Goal: Task Accomplishment & Management: Manage account settings

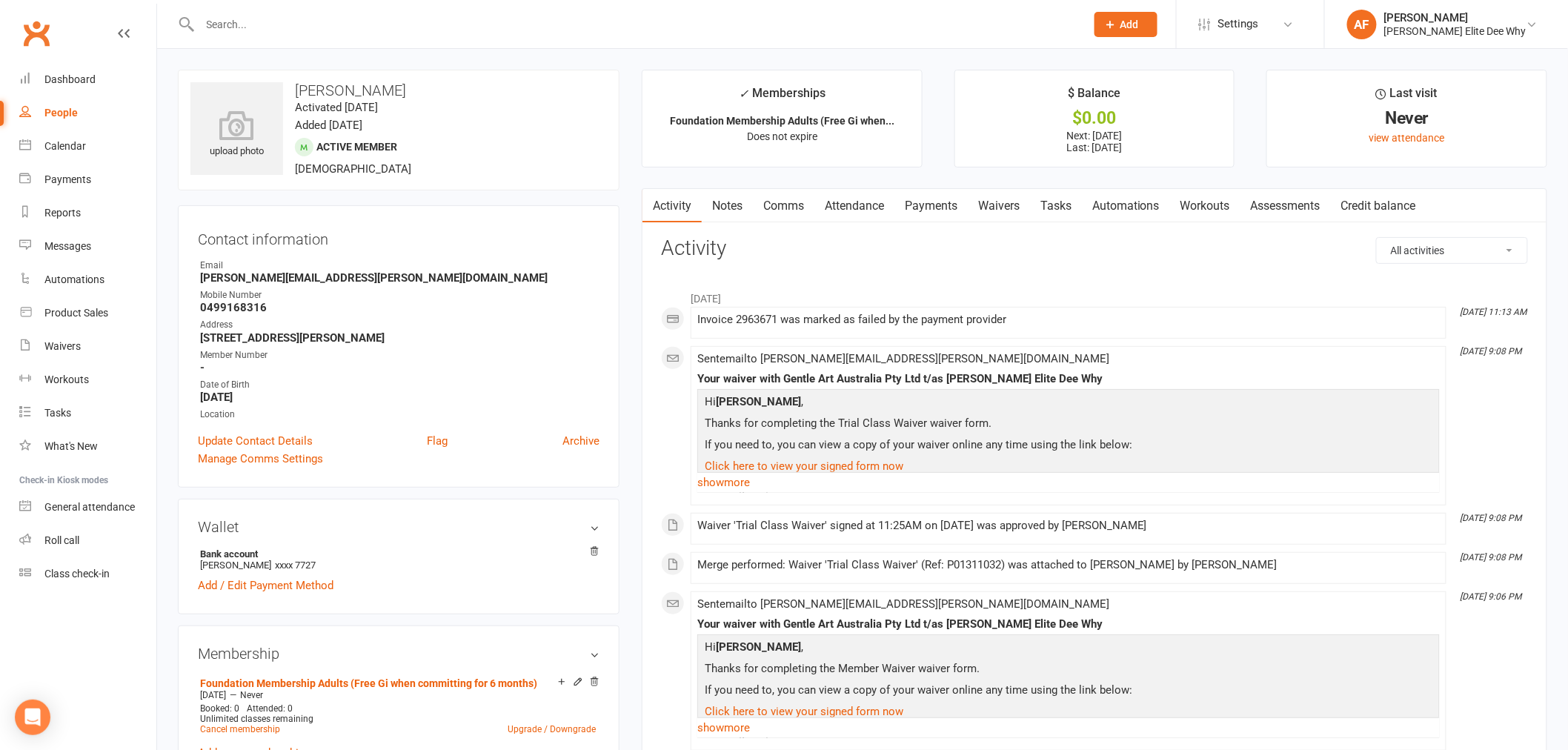
click at [71, 113] on div "People" at bounding box center [61, 112] width 33 height 12
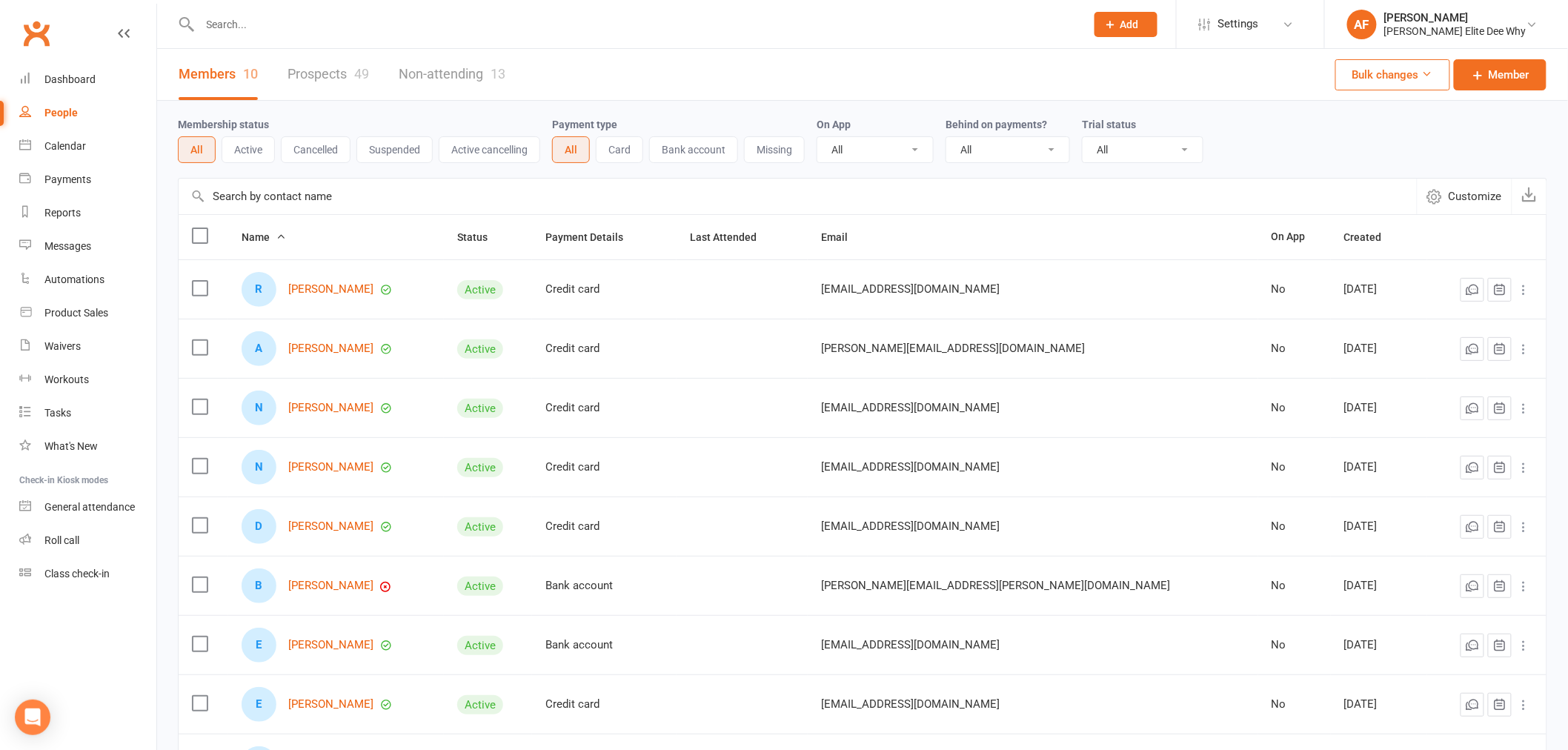
click at [59, 107] on div "People" at bounding box center [61, 112] width 33 height 12
click at [354, 70] on link "Prospects 49" at bounding box center [328, 74] width 81 height 51
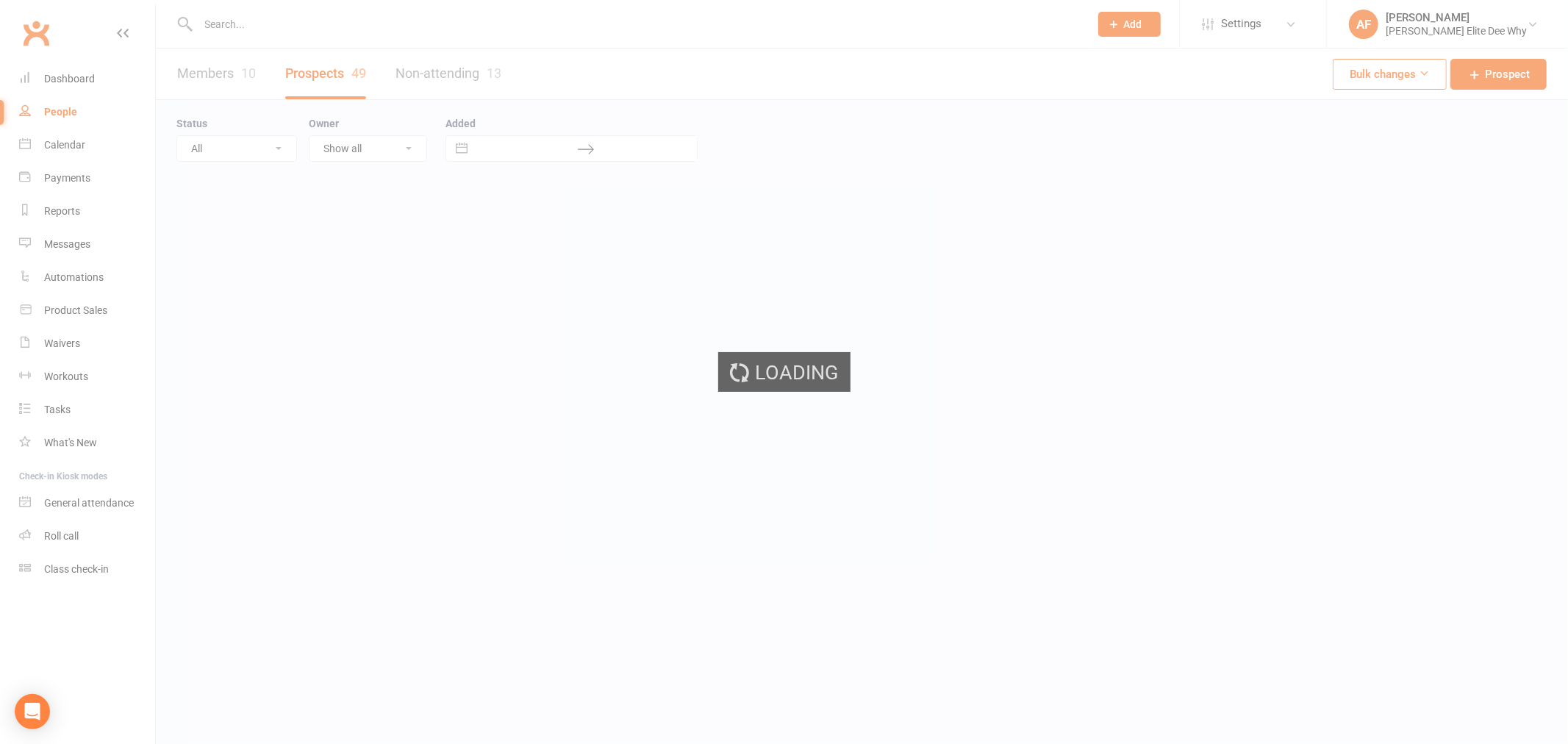
select select "50"
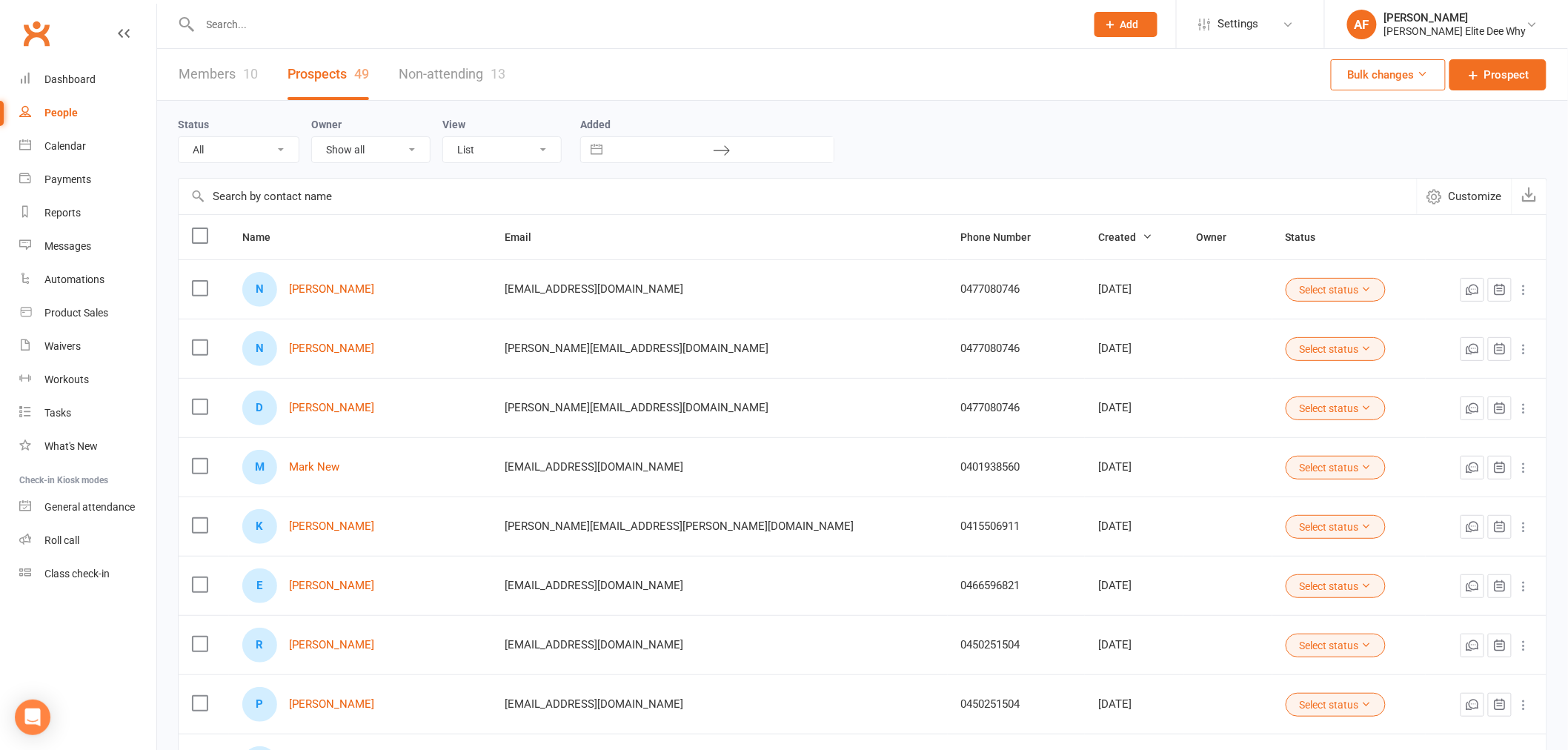
click at [206, 65] on link "Members 10" at bounding box center [218, 74] width 80 height 51
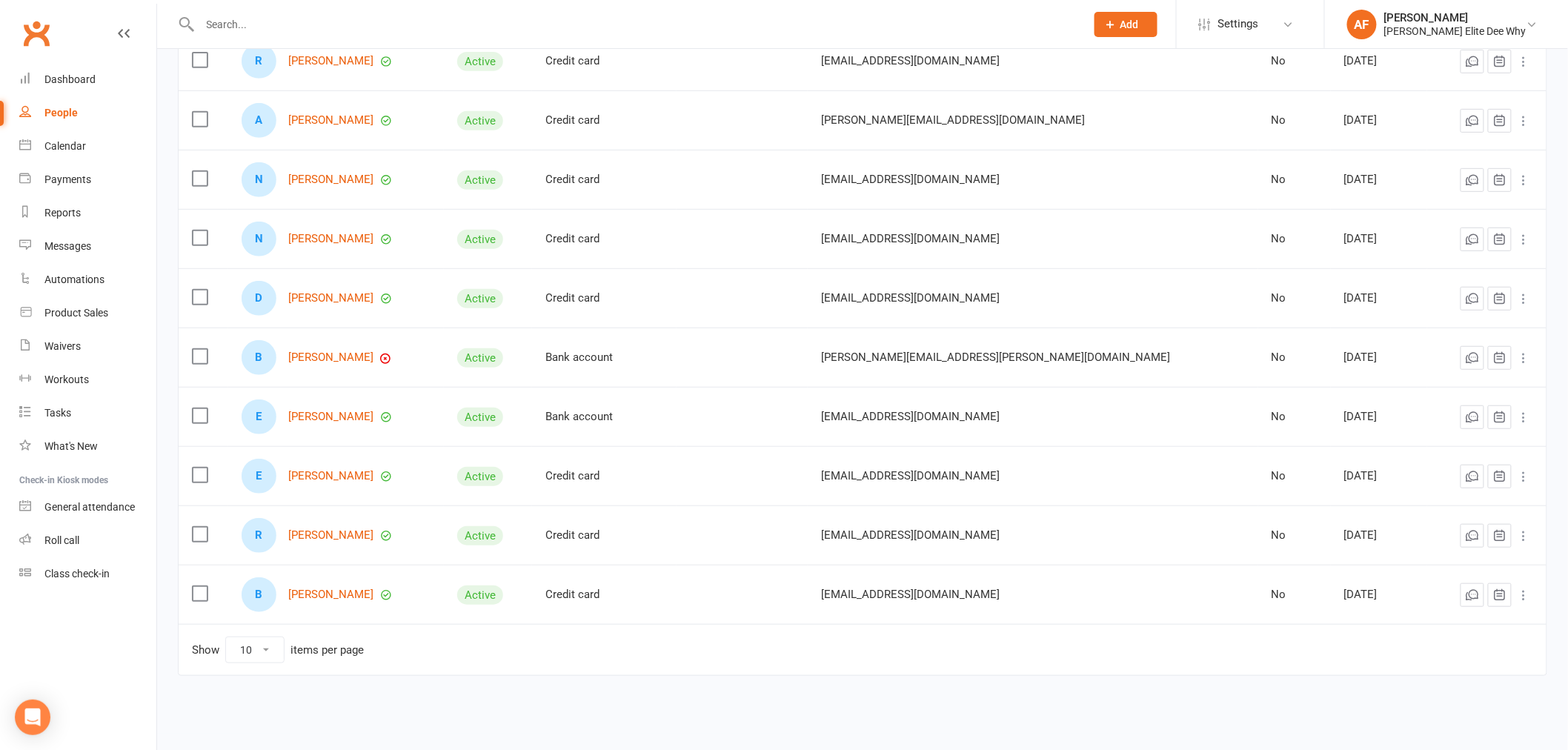
scroll to position [234, 0]
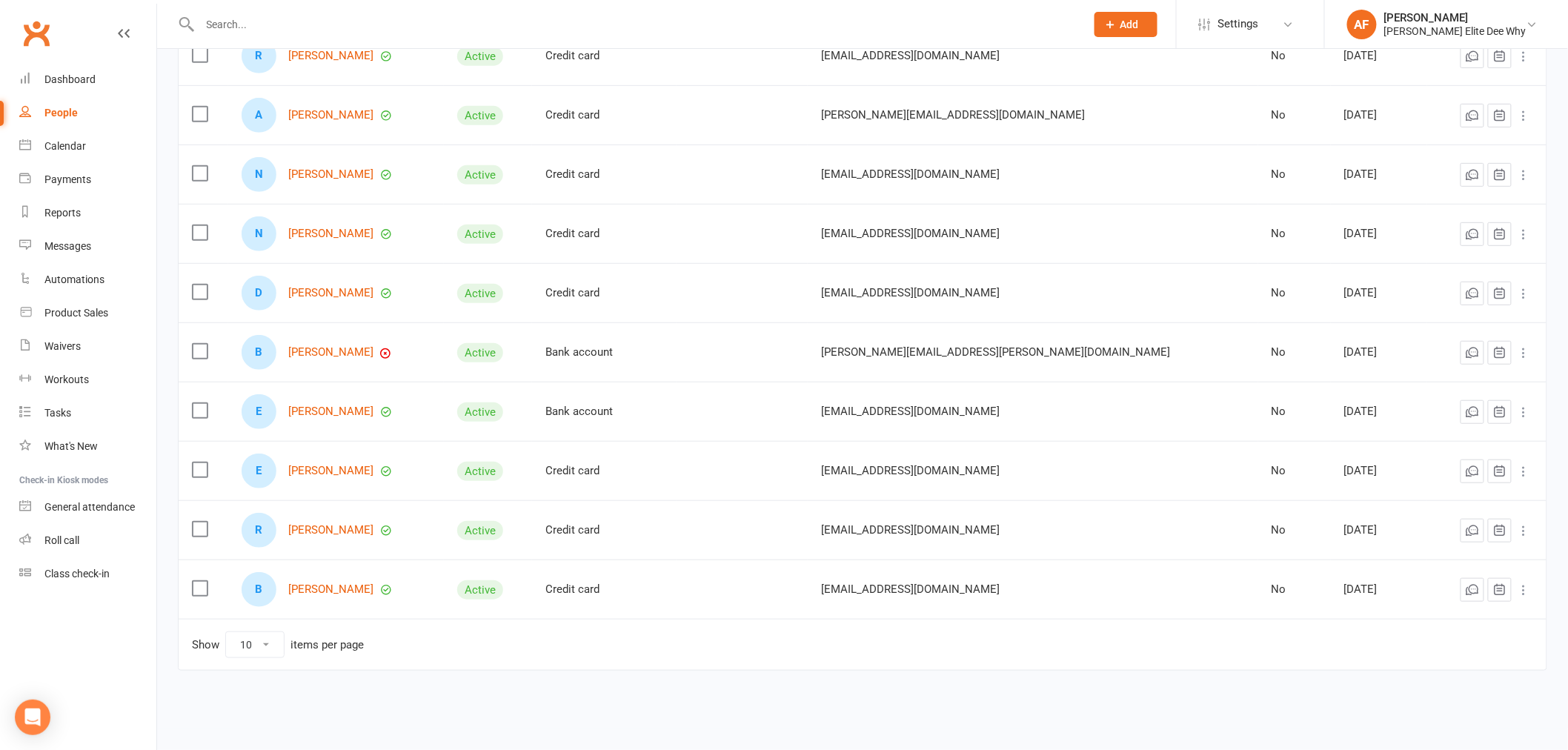
click at [291, 292] on div "D [PERSON_NAME]" at bounding box center [336, 293] width 189 height 35
click at [313, 291] on link "[PERSON_NAME]" at bounding box center [331, 293] width 85 height 13
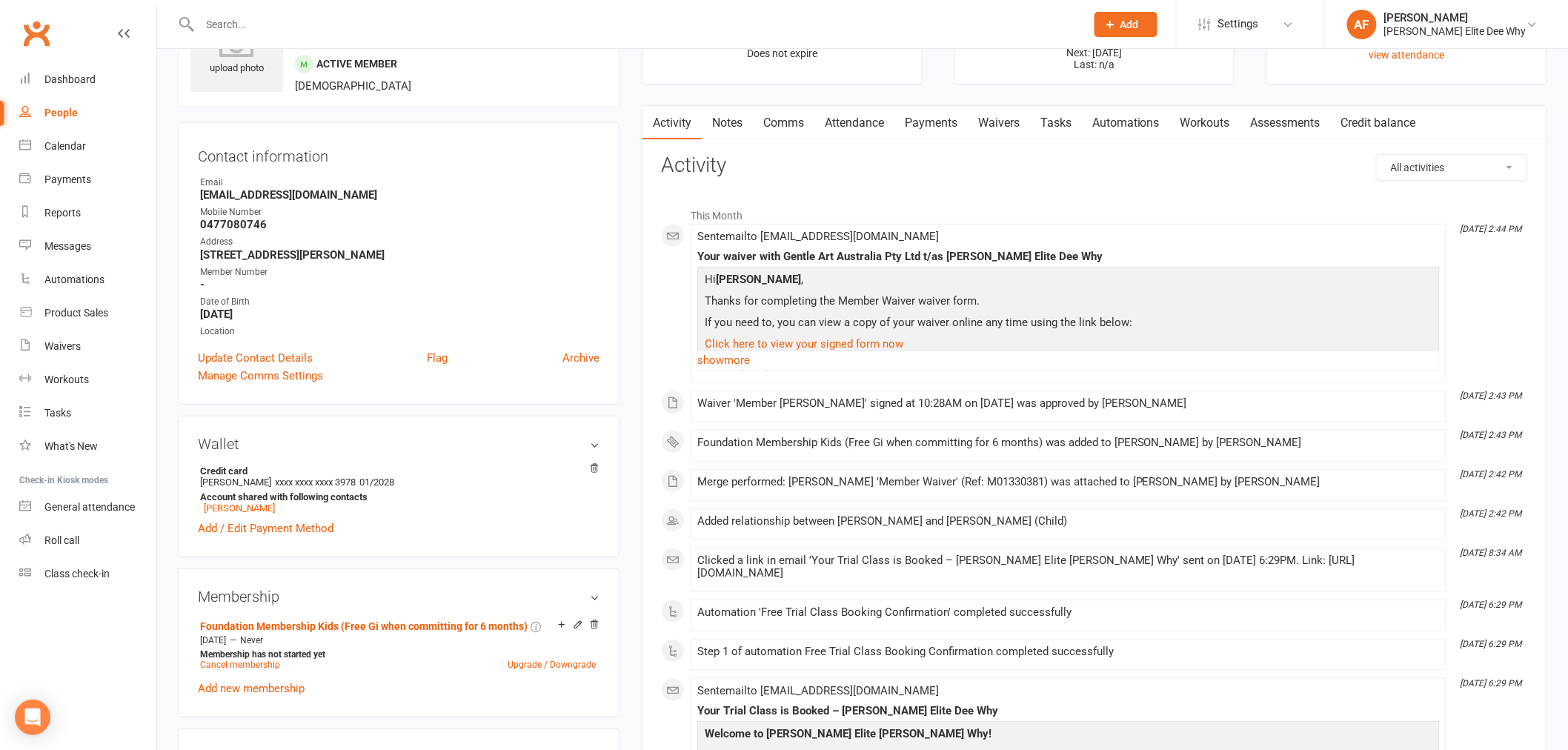
scroll to position [247, 0]
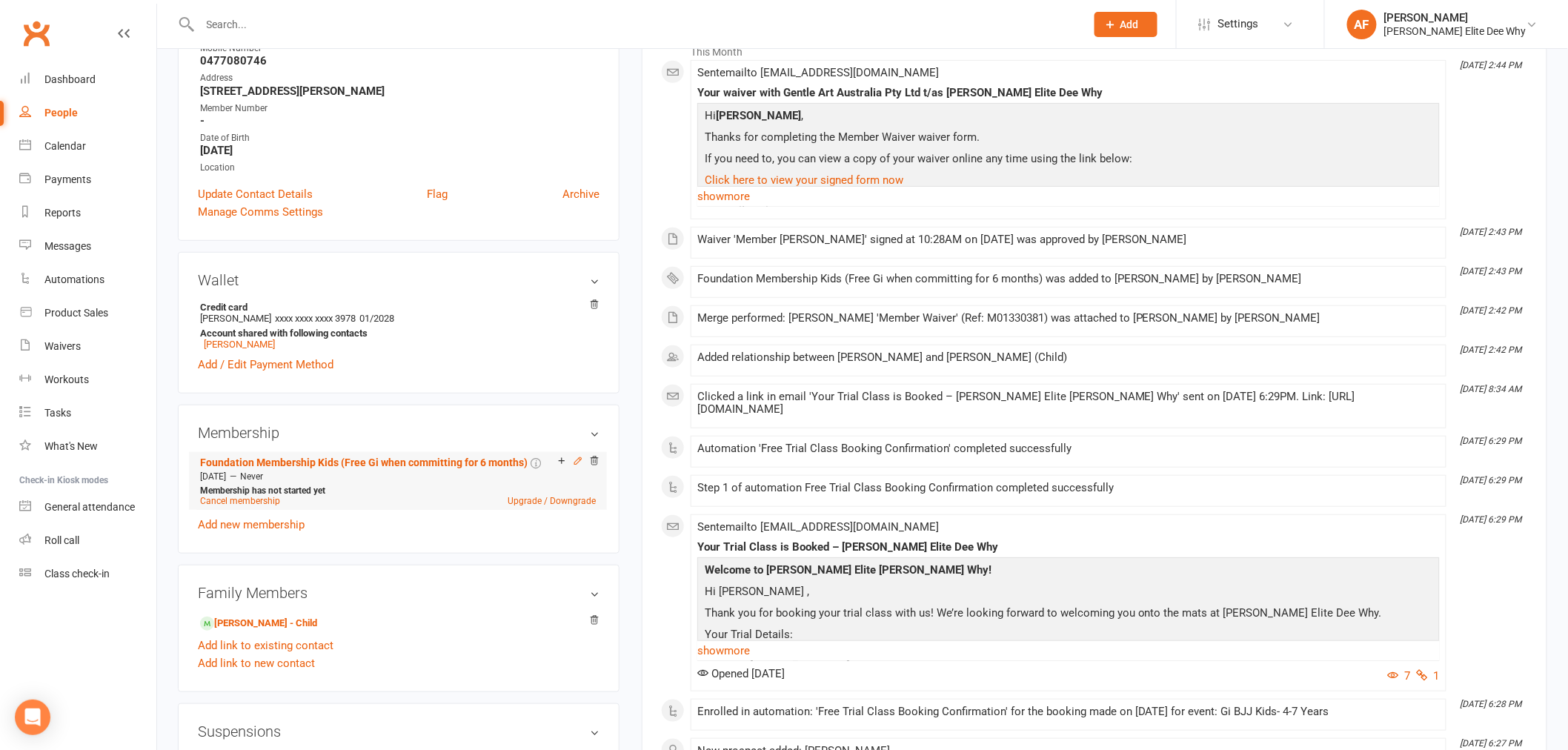
click at [576, 465] on icon at bounding box center [577, 461] width 10 height 10
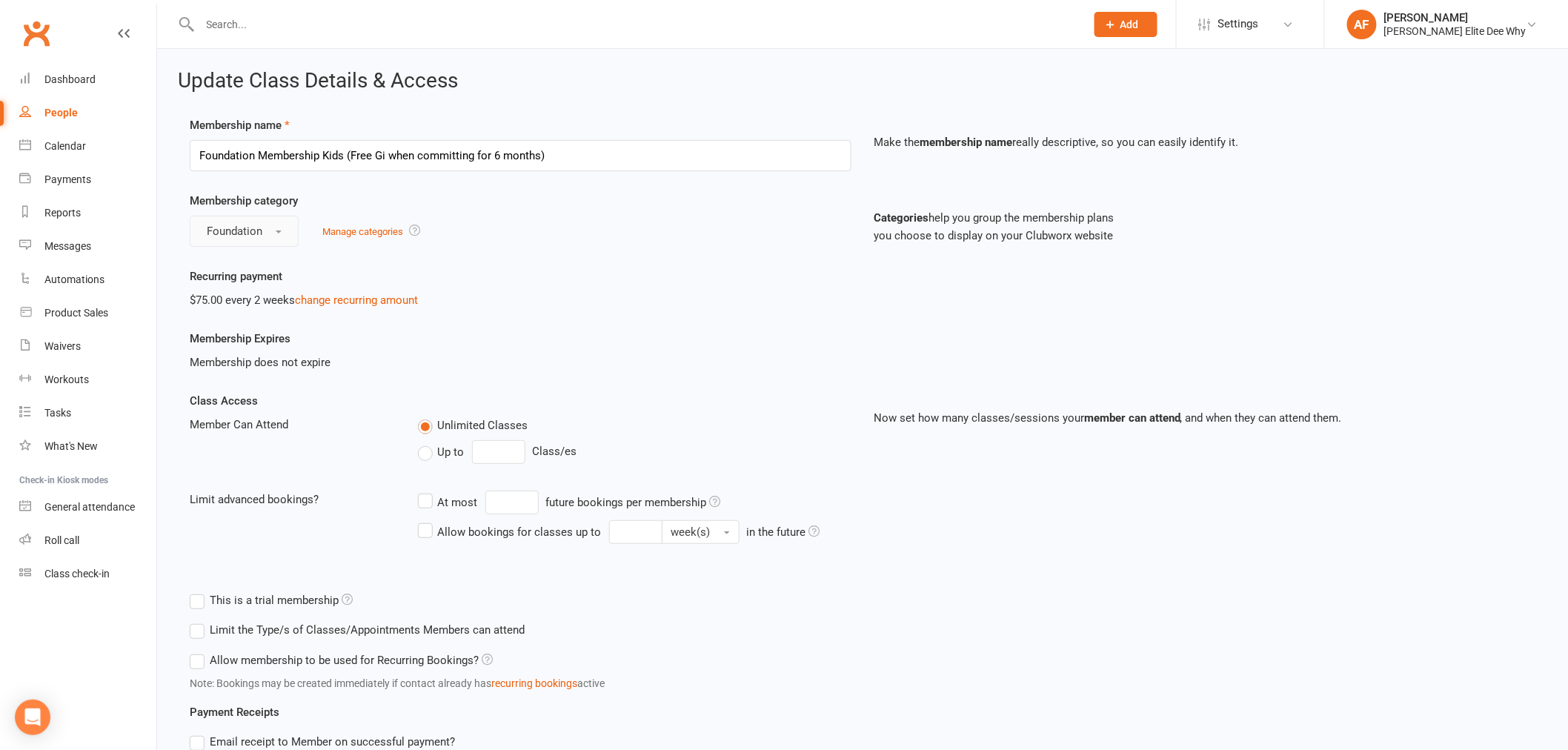
click at [283, 234] on button "Foundation" at bounding box center [244, 232] width 109 height 32
click at [257, 257] on link "No category" at bounding box center [264, 267] width 146 height 30
click at [277, 234] on button "No category" at bounding box center [247, 232] width 114 height 32
click at [228, 297] on span "Foundation" at bounding box center [230, 296] width 56 height 13
click at [424, 431] on label "Unlimited Classes" at bounding box center [473, 425] width 110 height 18
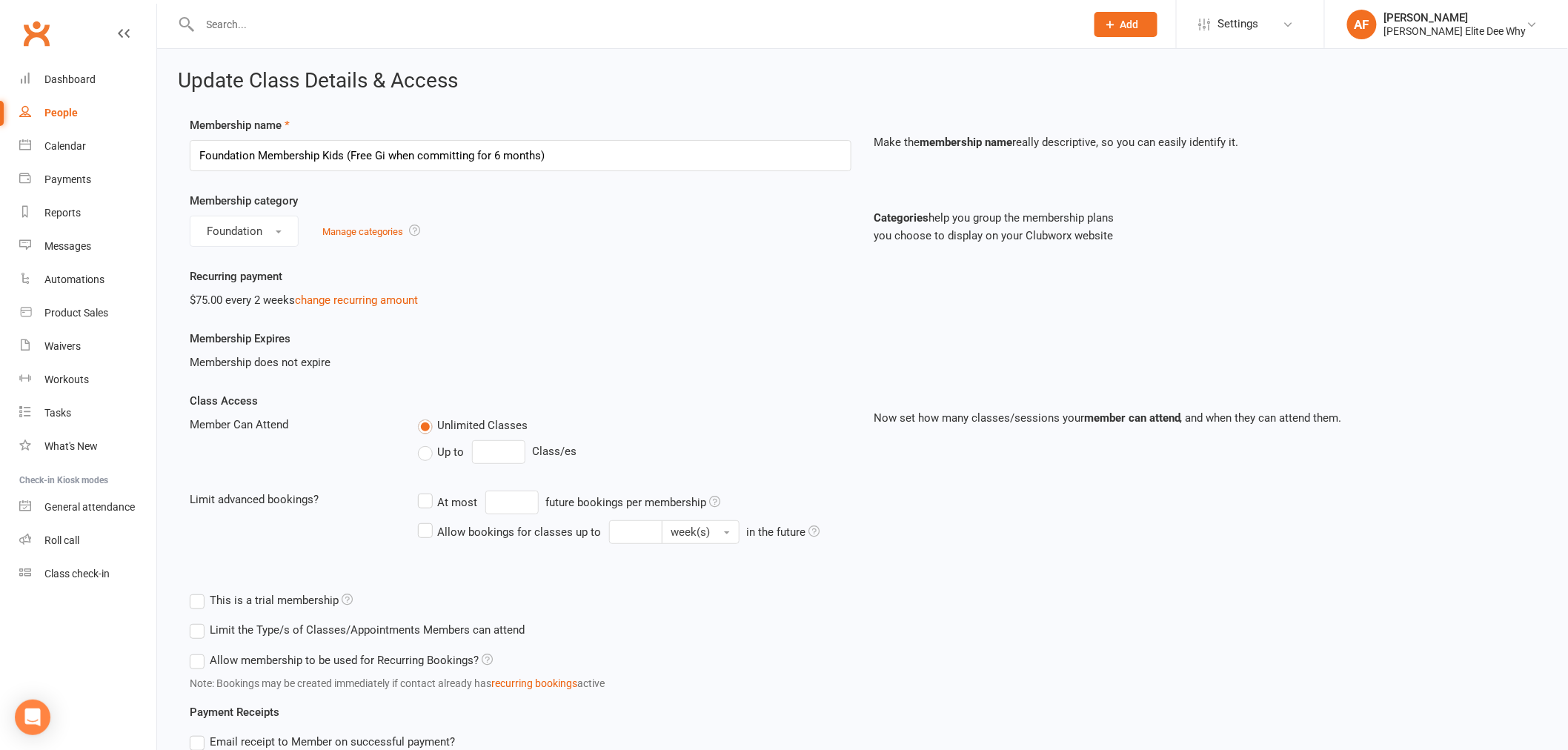
click at [424, 417] on input "Unlimited Classes" at bounding box center [423, 417] width 9 height 0
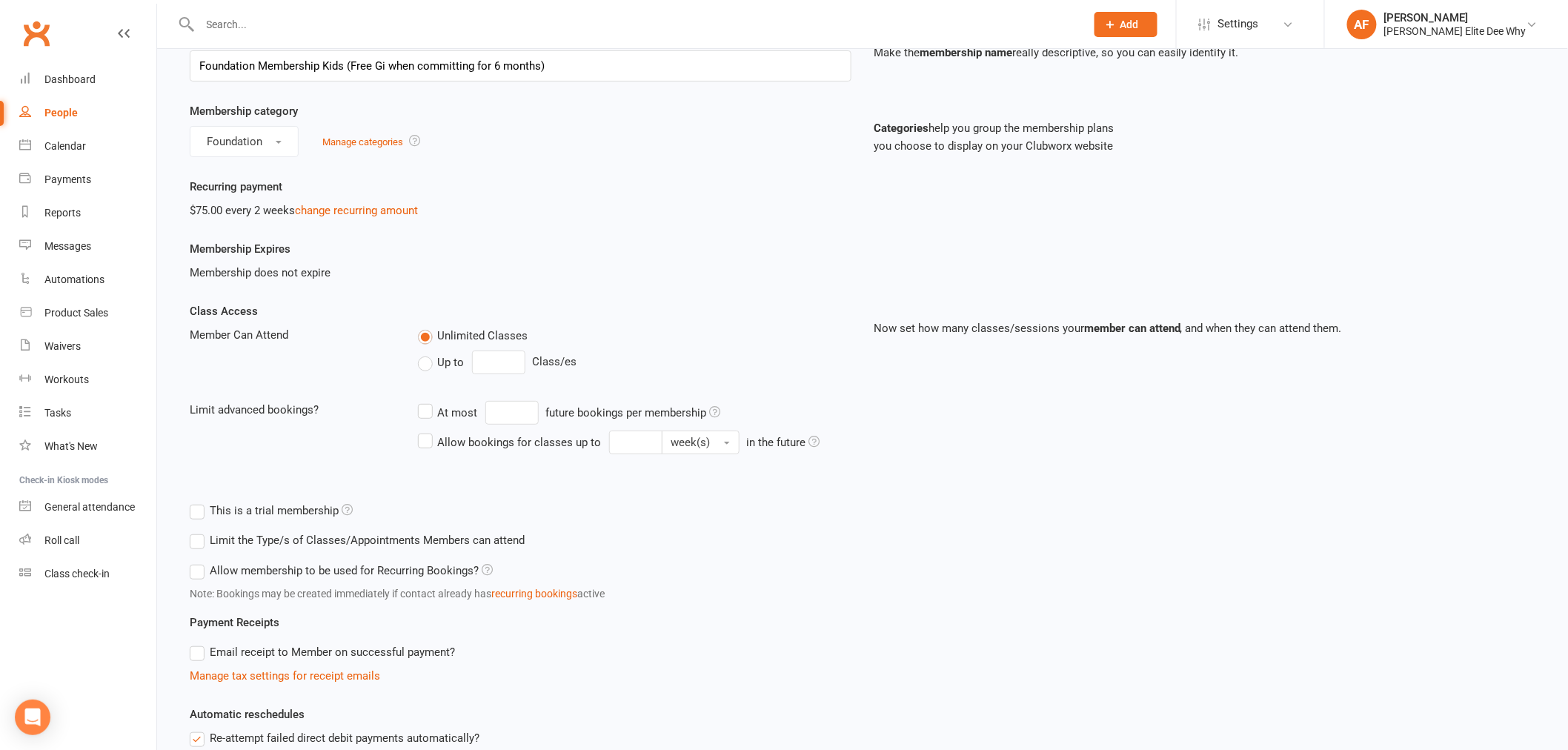
scroll to position [41, 0]
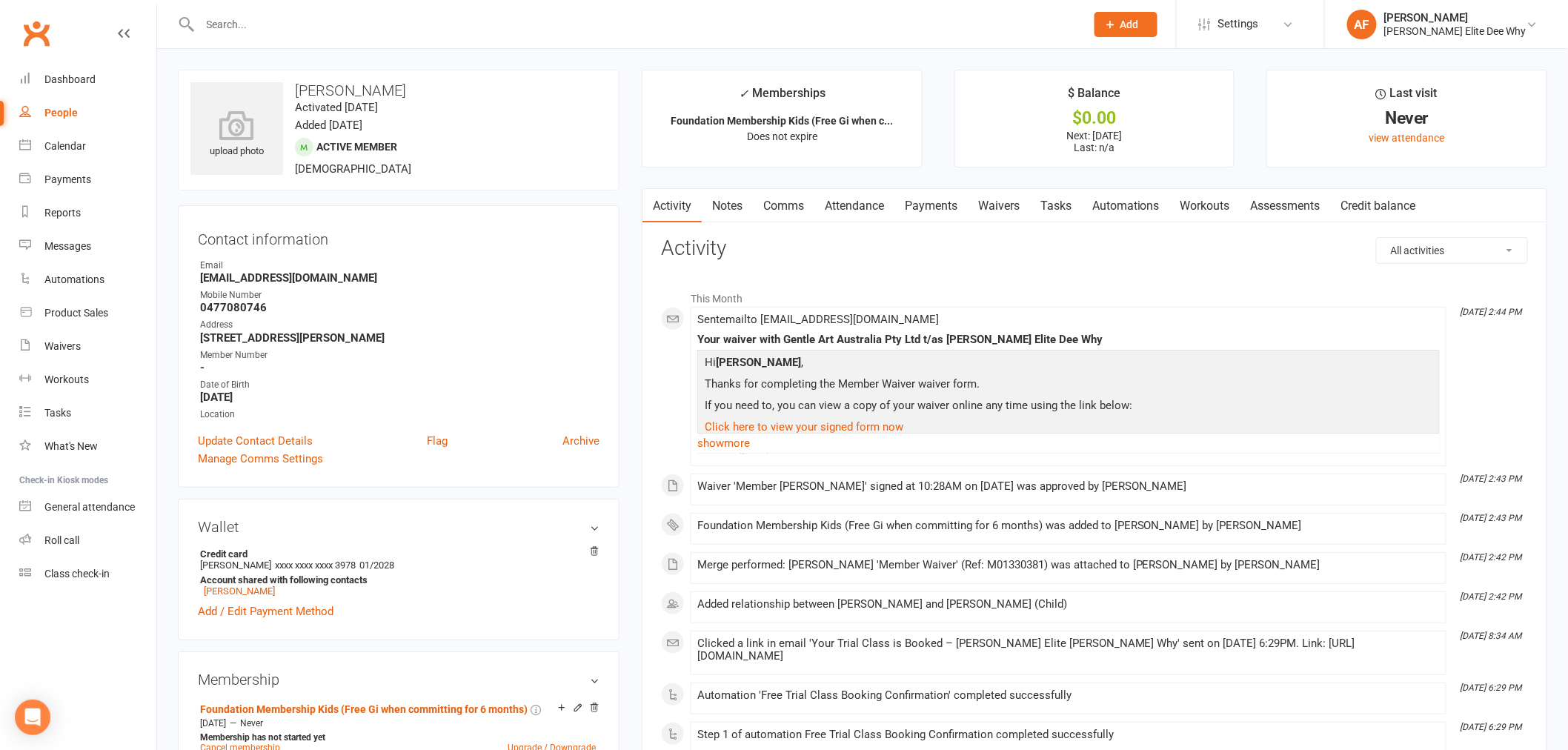
click at [59, 102] on link "People" at bounding box center [87, 113] width 137 height 33
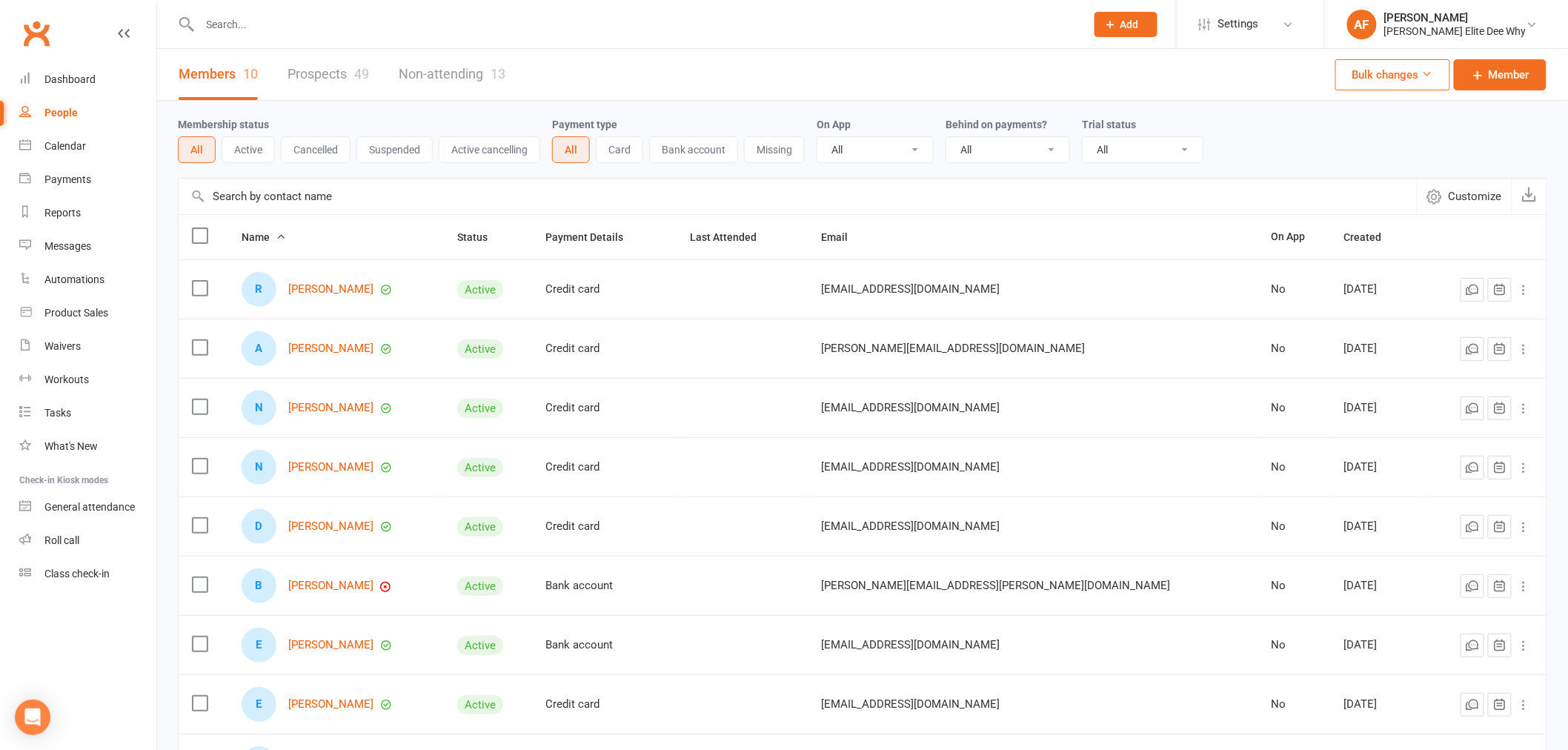
click at [442, 76] on link "Non-attending 13" at bounding box center [451, 74] width 106 height 51
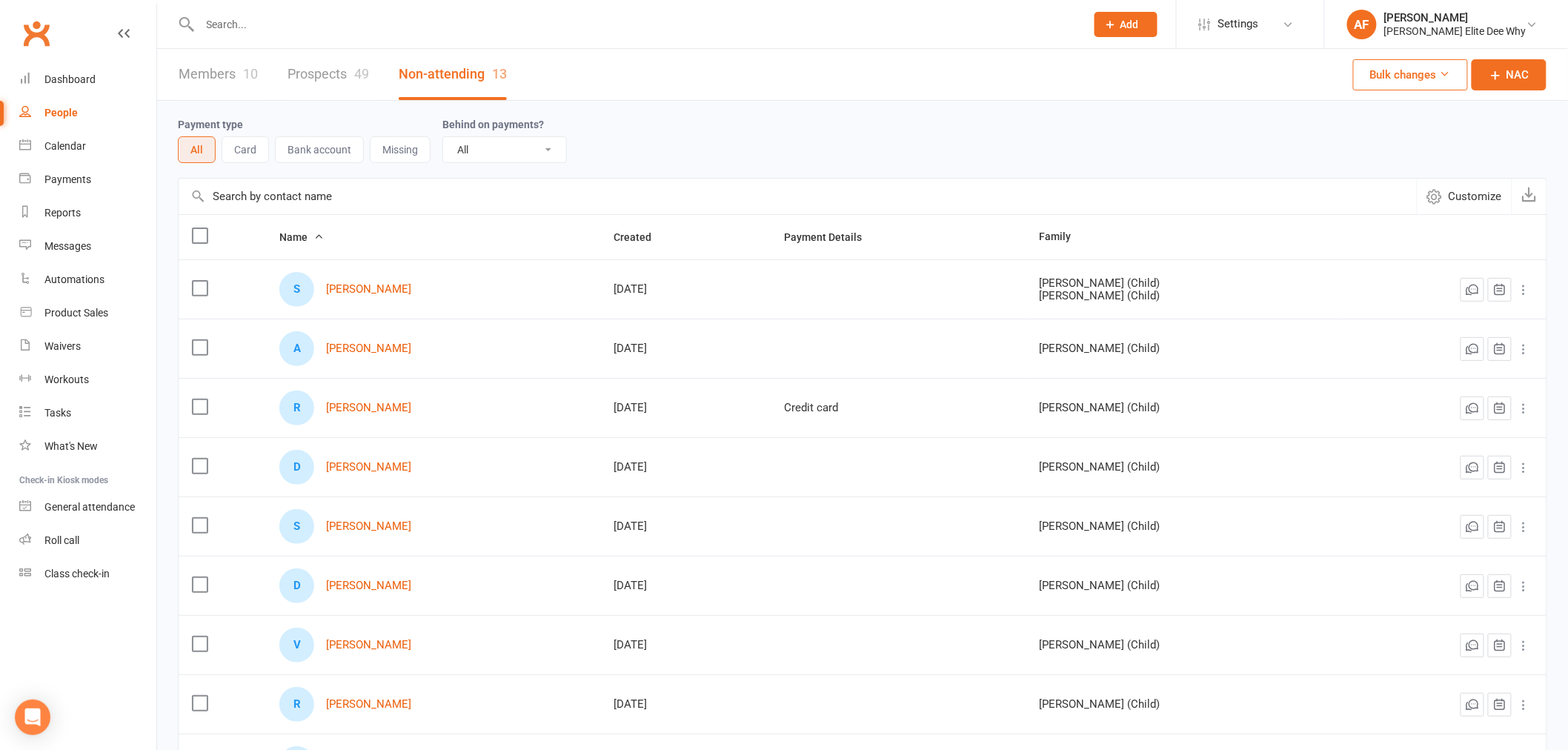
click at [202, 77] on link "Members 10" at bounding box center [218, 74] width 80 height 51
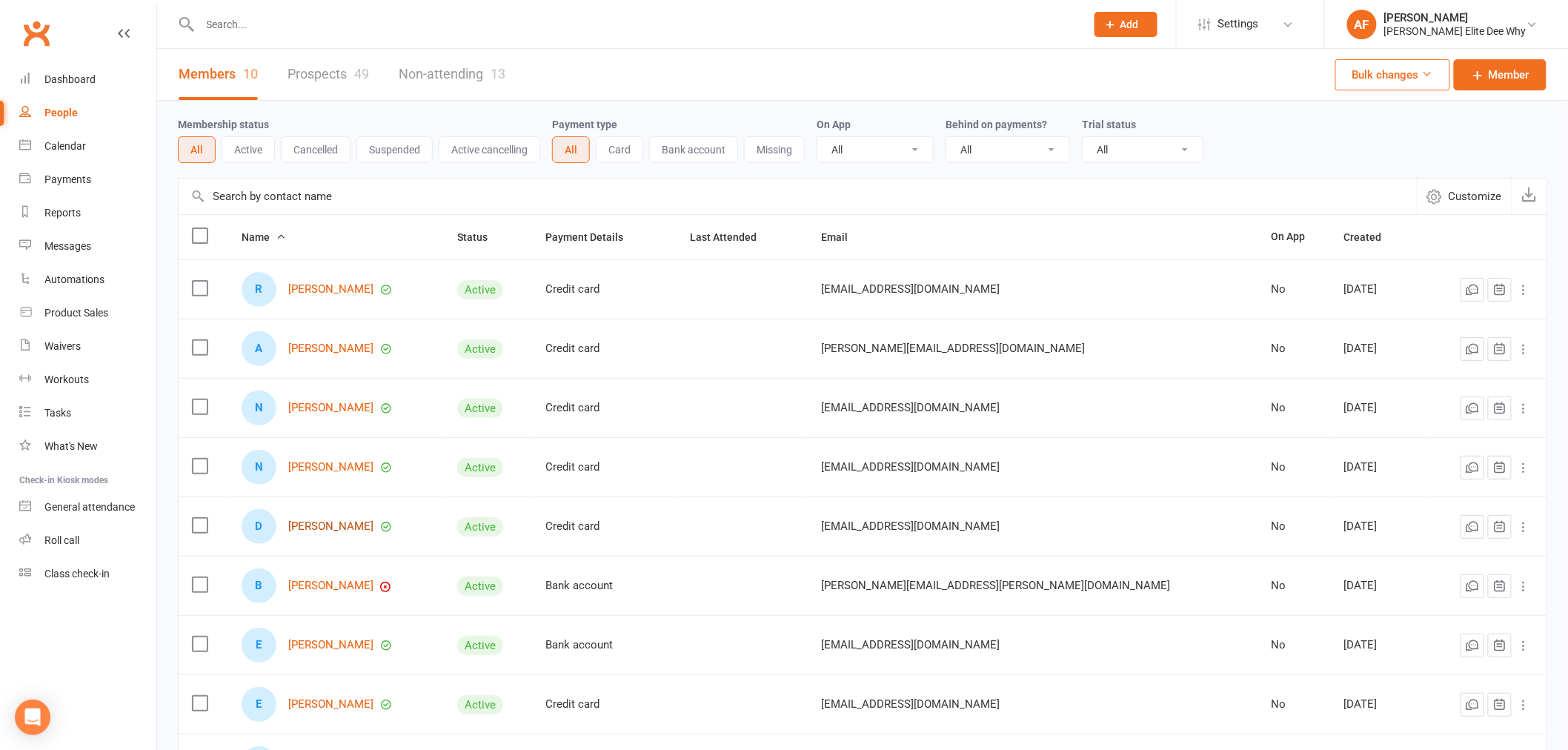
click at [353, 528] on link "[PERSON_NAME]" at bounding box center [331, 527] width 85 height 13
